Goal: Task Accomplishment & Management: Complete application form

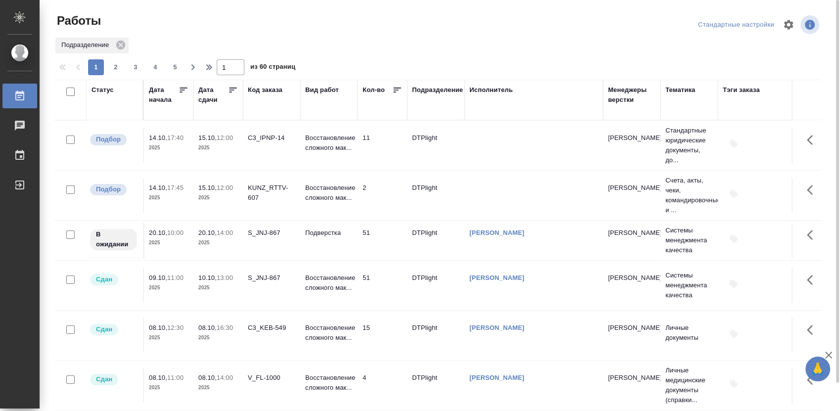
click at [102, 89] on div "Статус" at bounding box center [103, 90] width 22 height 10
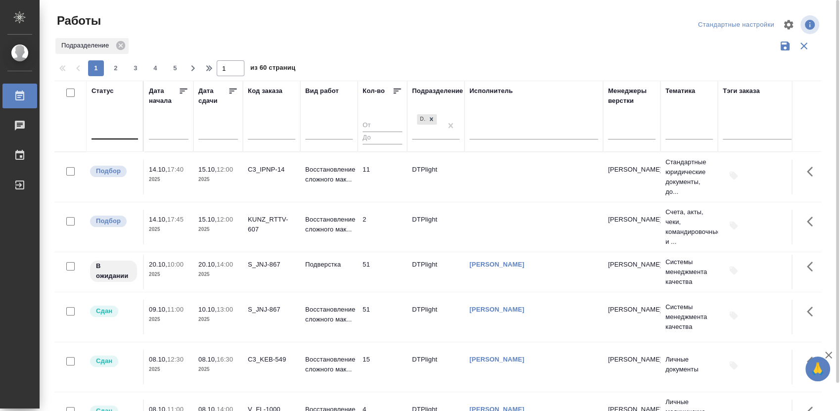
click at [120, 138] on div at bounding box center [115, 130] width 47 height 19
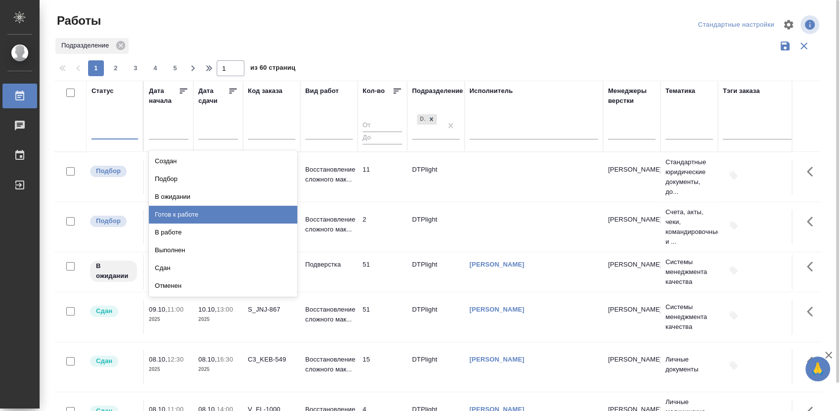
click at [207, 211] on div "Готов к работе" at bounding box center [223, 215] width 148 height 18
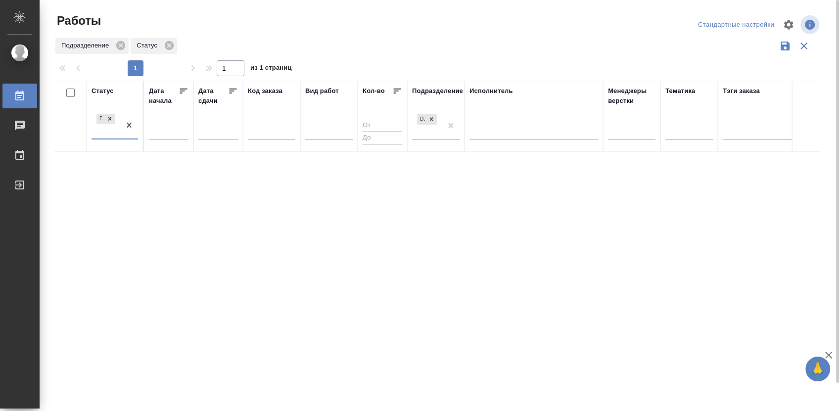
click at [108, 135] on div "Готов к работе" at bounding box center [106, 125] width 29 height 27
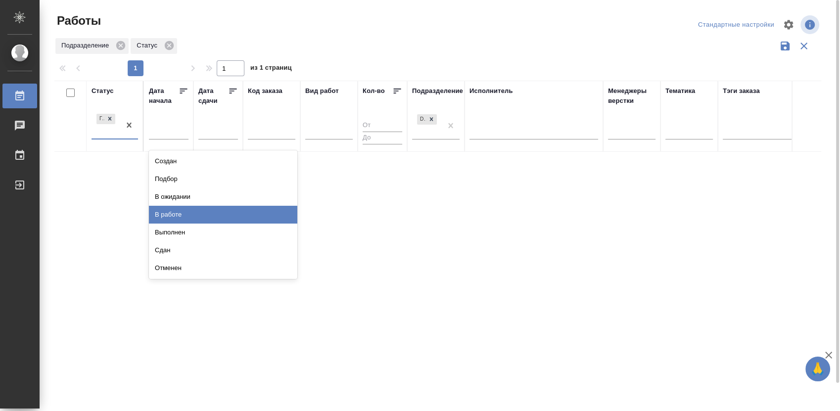
click at [179, 212] on div "В работе" at bounding box center [223, 215] width 148 height 18
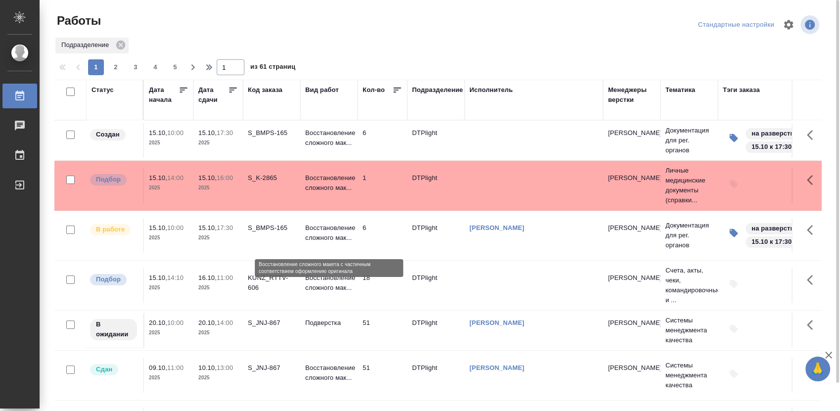
click at [337, 241] on p "Восстановление сложного мак..." at bounding box center [329, 233] width 48 height 20
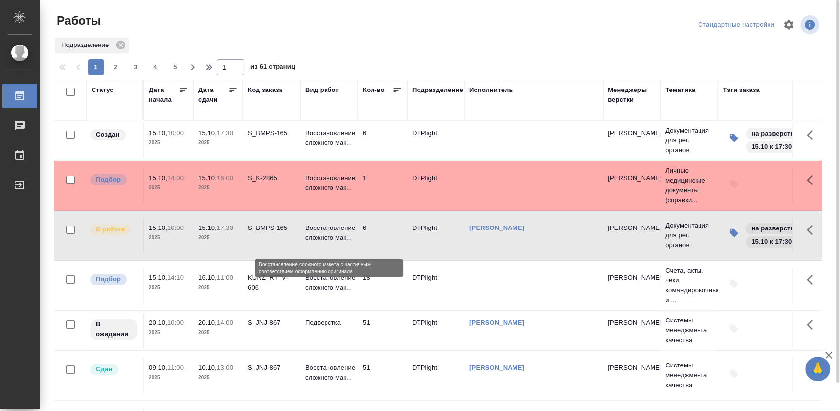
click at [335, 241] on p "Восстановление сложного мак..." at bounding box center [329, 233] width 48 height 20
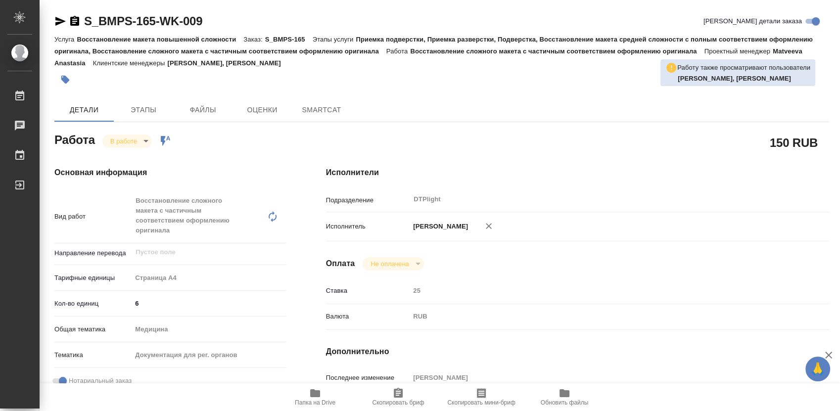
type textarea "x"
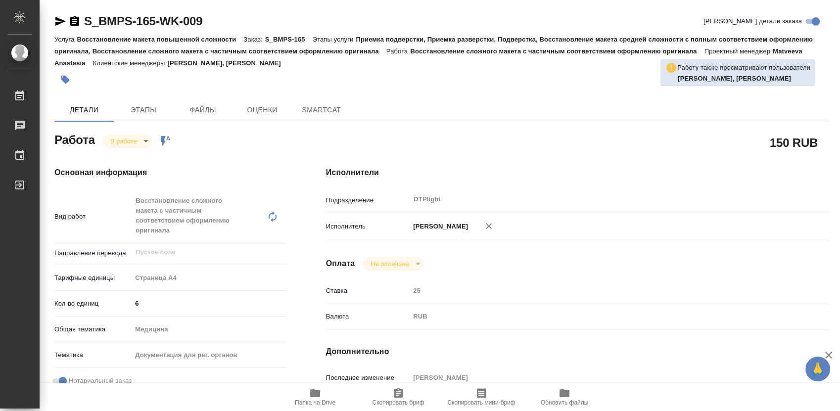
type textarea "x"
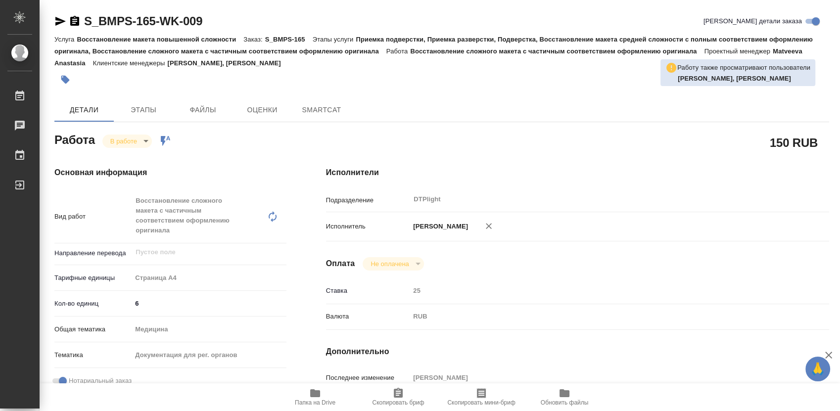
type textarea "x"
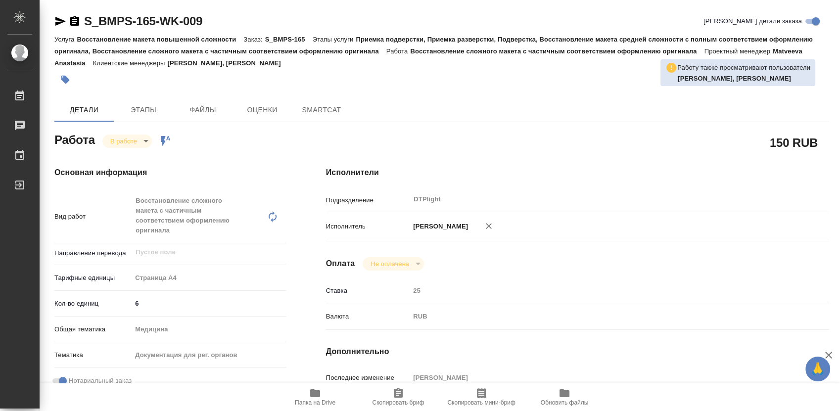
type textarea "x"
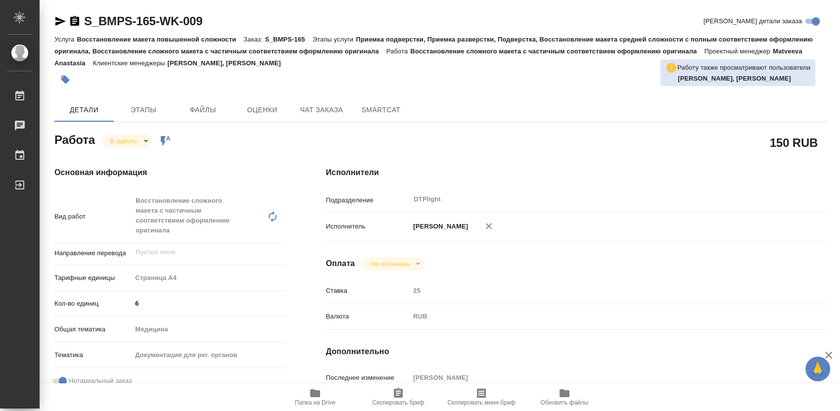
type textarea "x"
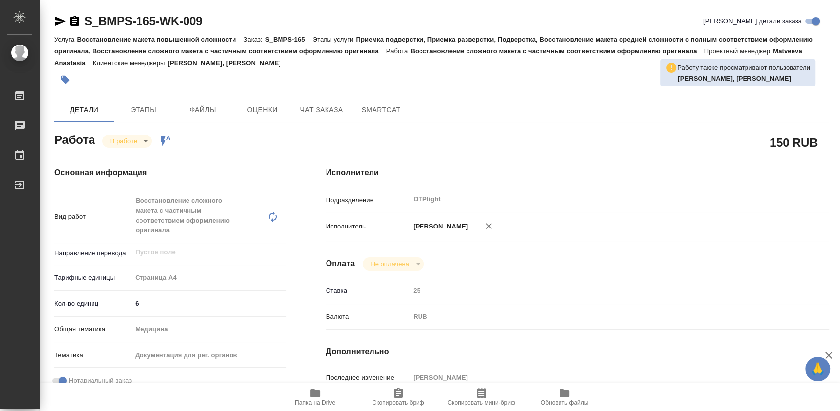
type textarea "x"
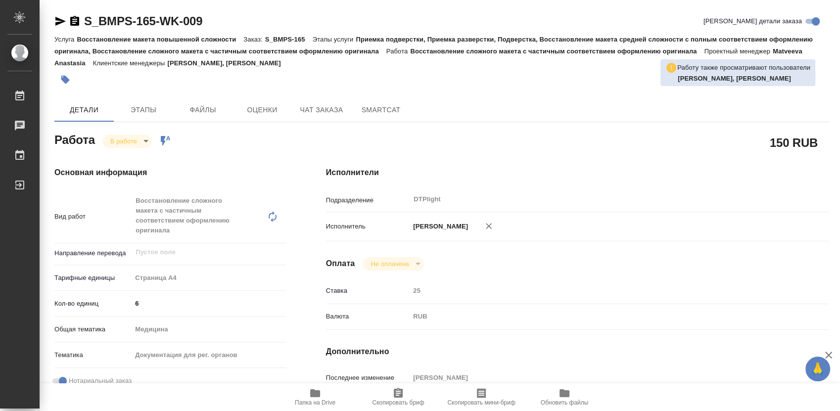
type textarea "x"
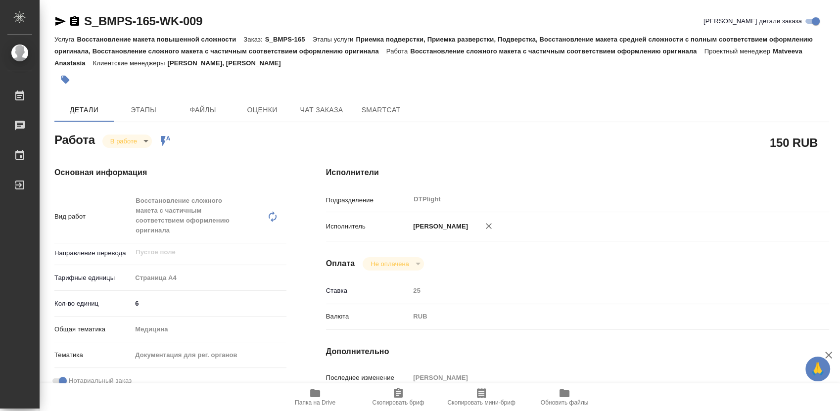
scroll to position [110, 0]
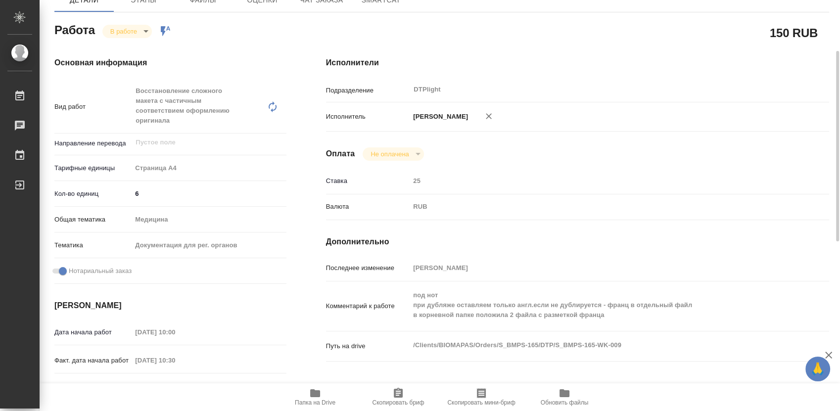
click at [727, 160] on div "Исполнители Подразделение DTPlight ​ Исполнитель Гузов Марк Анатольевич Оплата …" at bounding box center [577, 263] width 543 height 452
